Goal: Obtain resource: Obtain resource

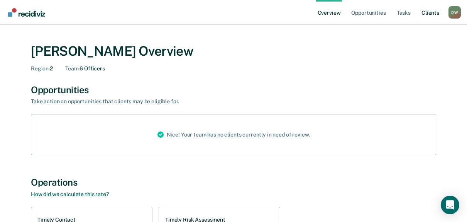
click at [434, 14] on link "Client s" at bounding box center [430, 12] width 21 height 25
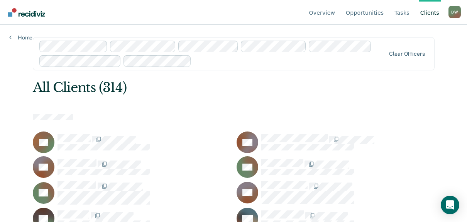
click at [208, 63] on div at bounding box center [290, 60] width 191 height 9
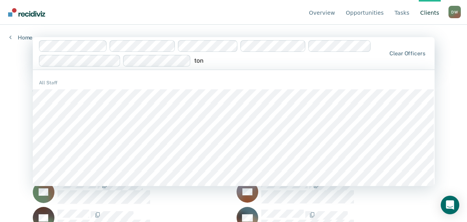
type input "[PERSON_NAME]"
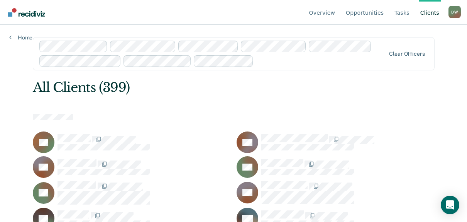
click at [300, 69] on div "Clear officers" at bounding box center [234, 53] width 402 height 33
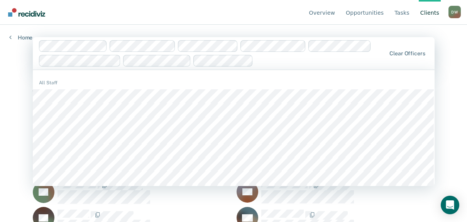
click at [452, 76] on div "Overview Opportunities Tasks Client s [PERSON_NAME] [PERSON_NAME] Profile How i…" at bounding box center [233, 111] width 467 height 222
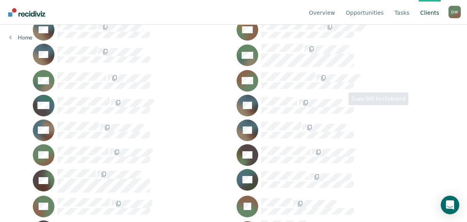
scroll to position [656, 0]
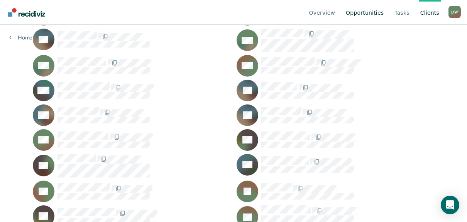
click at [378, 15] on link "Opportunities" at bounding box center [364, 12] width 41 height 25
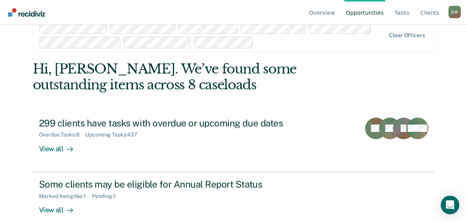
scroll to position [29, 0]
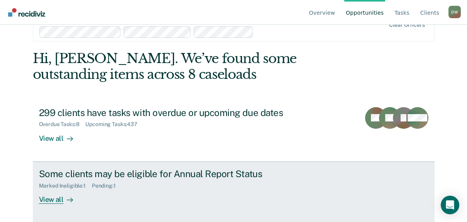
click at [54, 198] on div "View all" at bounding box center [60, 195] width 43 height 15
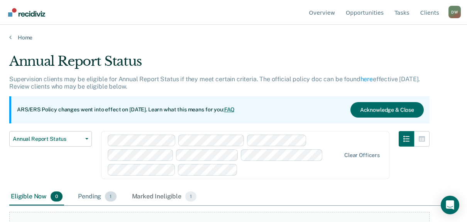
click at [97, 196] on div "Pending 1" at bounding box center [96, 196] width 41 height 17
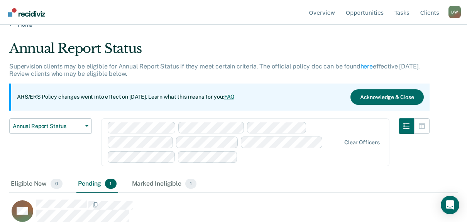
scroll to position [20, 0]
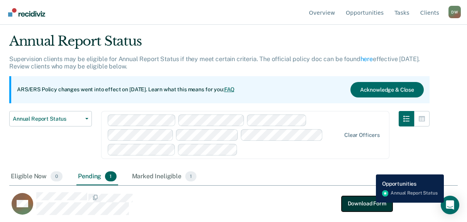
click at [370, 202] on button "Download Form" at bounding box center [367, 202] width 51 height 15
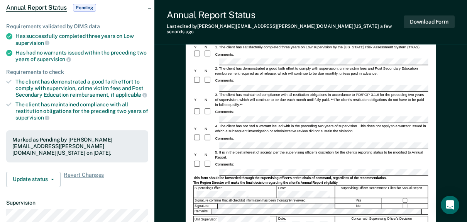
scroll to position [116, 0]
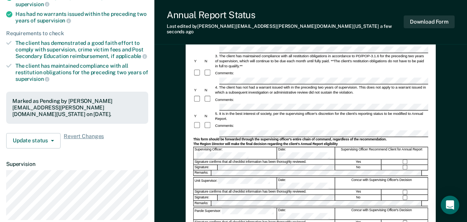
drag, startPoint x: 290, startPoint y: 171, endPoint x: 399, endPoint y: 19, distance: 186.7
click at [400, 19] on div "Annual Report Status Last edited by [PERSON_NAME][EMAIL_ADDRESS][PERSON_NAME][D…" at bounding box center [310, 22] width 313 height 44
click at [239, 141] on form "Annual Reporting Checklist, Recommendation, and Determination Form Clients who …" at bounding box center [310, 131] width 235 height 340
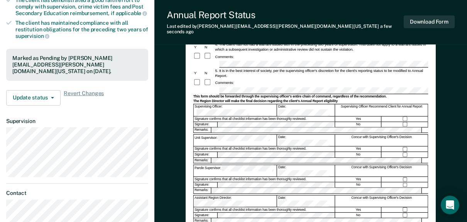
scroll to position [151, 0]
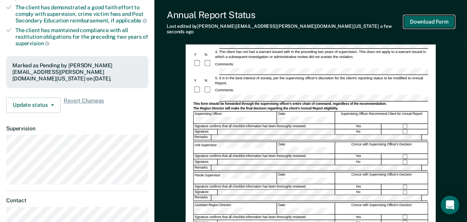
click at [425, 18] on button "Download Form" at bounding box center [429, 21] width 51 height 13
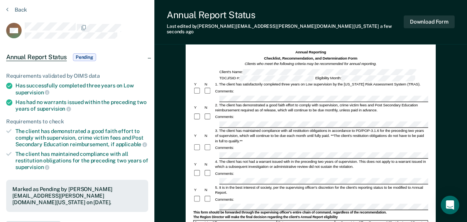
scroll to position [0, 0]
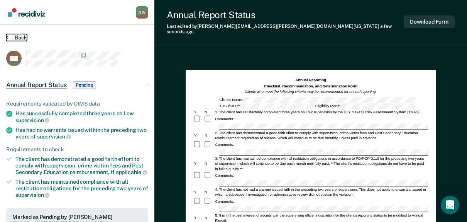
click at [9, 37] on button "Back" at bounding box center [16, 37] width 21 height 7
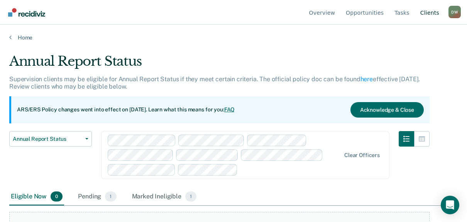
click at [425, 12] on link "Client s" at bounding box center [430, 12] width 22 height 25
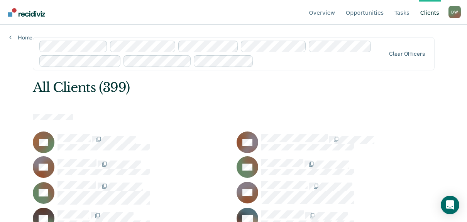
click at [275, 61] on div at bounding box center [321, 60] width 129 height 9
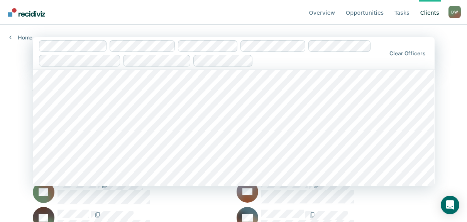
scroll to position [232, 0]
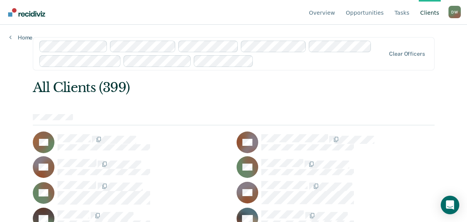
drag, startPoint x: 247, startPoint y: 78, endPoint x: 218, endPoint y: 84, distance: 30.3
click at [218, 84] on div "All Clients (399)" at bounding box center [194, 88] width 322 height 16
click at [265, 62] on div at bounding box center [321, 60] width 129 height 9
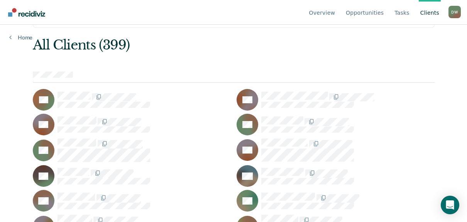
scroll to position [0, 0]
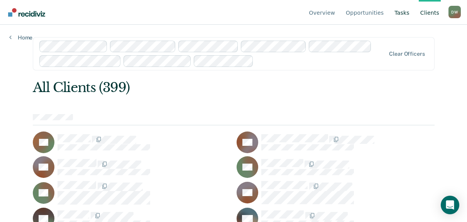
click at [401, 15] on link "Tasks" at bounding box center [402, 12] width 18 height 25
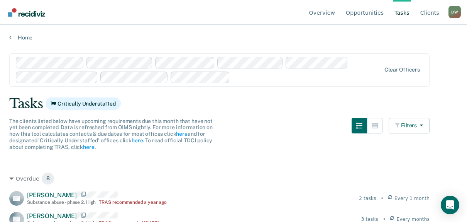
click at [401, 11] on link "Tasks" at bounding box center [402, 12] width 18 height 25
click at [397, 13] on link "Tasks" at bounding box center [402, 12] width 18 height 25
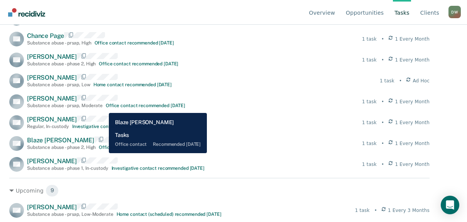
scroll to position [6211, 0]
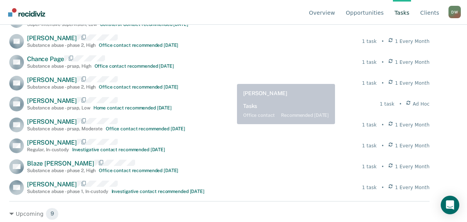
click at [242, 28] on div "DT [PERSON_NAME] Super-intensive supervision , Low Collateral Contact recommend…" at bounding box center [219, 20] width 420 height 15
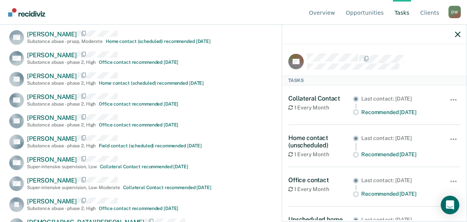
scroll to position [5825, 0]
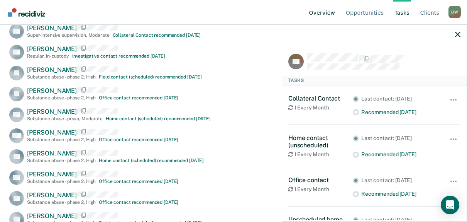
click at [335, 12] on link "Overview" at bounding box center [322, 12] width 29 height 25
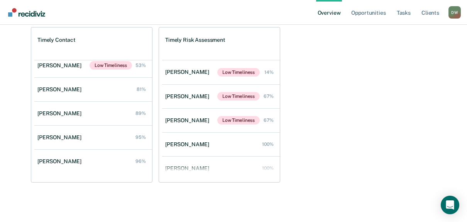
scroll to position [180, 0]
click at [315, 99] on div "Timely Contact [PERSON_NAME] Low Timeliness 49% [PERSON_NAME] Low Timeliness 53…" at bounding box center [233, 104] width 405 height 155
click at [365, 14] on link "Opportunities" at bounding box center [368, 12] width 37 height 25
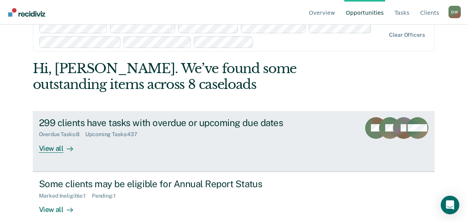
scroll to position [29, 0]
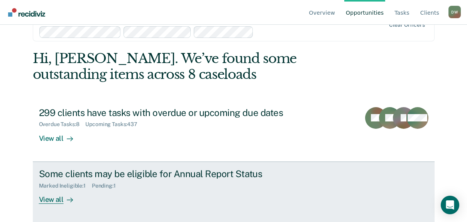
click at [41, 199] on div "View all" at bounding box center [60, 195] width 43 height 15
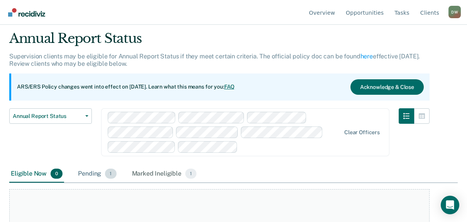
scroll to position [39, 0]
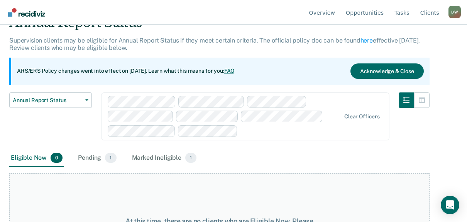
click at [87, 156] on div "Pending 1" at bounding box center [96, 157] width 41 height 17
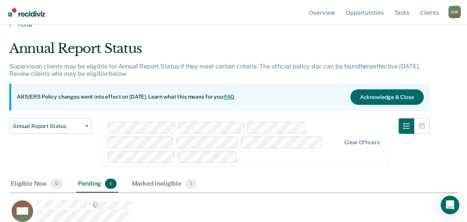
scroll to position [20, 0]
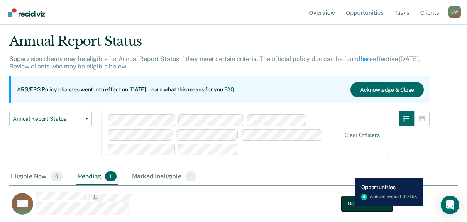
click at [349, 206] on button "Download Form" at bounding box center [367, 202] width 51 height 15
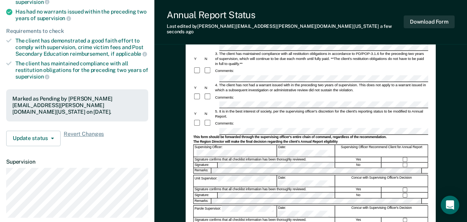
scroll to position [116, 0]
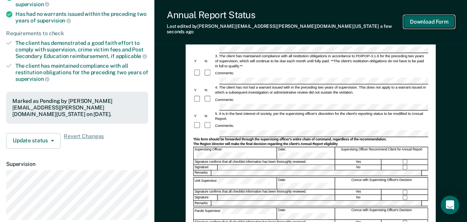
drag, startPoint x: 419, startPoint y: 22, endPoint x: 423, endPoint y: 17, distance: 6.0
click at [423, 17] on button "Download Form" at bounding box center [429, 21] width 51 height 13
